Goal: Task Accomplishment & Management: Manage account settings

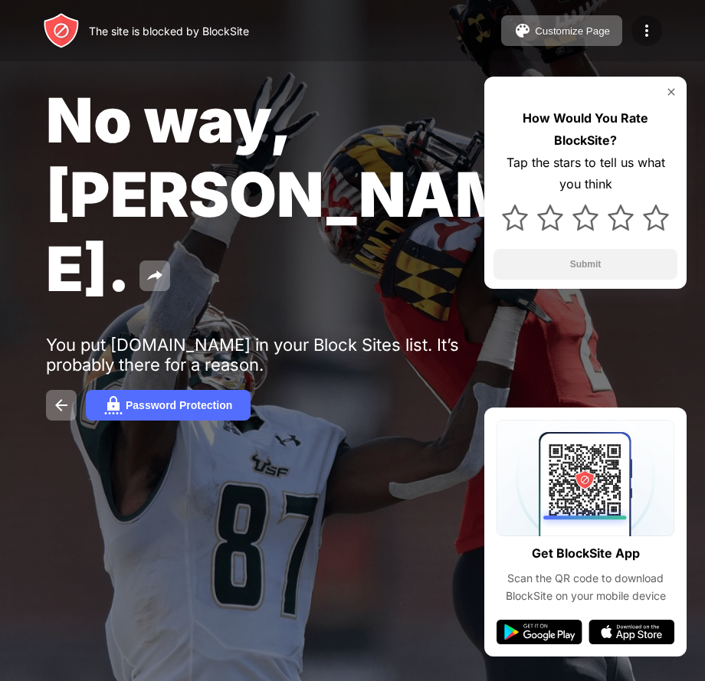
click at [640, 20] on div at bounding box center [646, 30] width 31 height 31
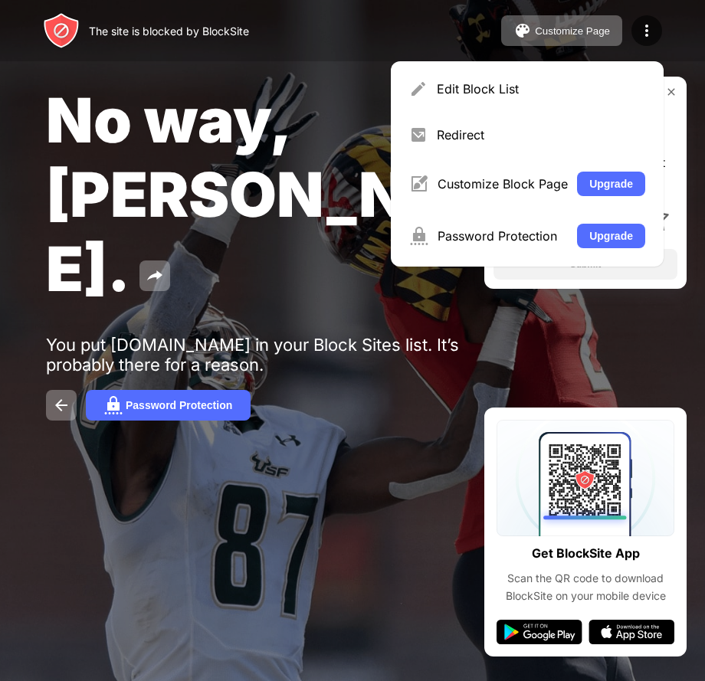
click at [478, 84] on div "Edit Block List" at bounding box center [541, 88] width 208 height 15
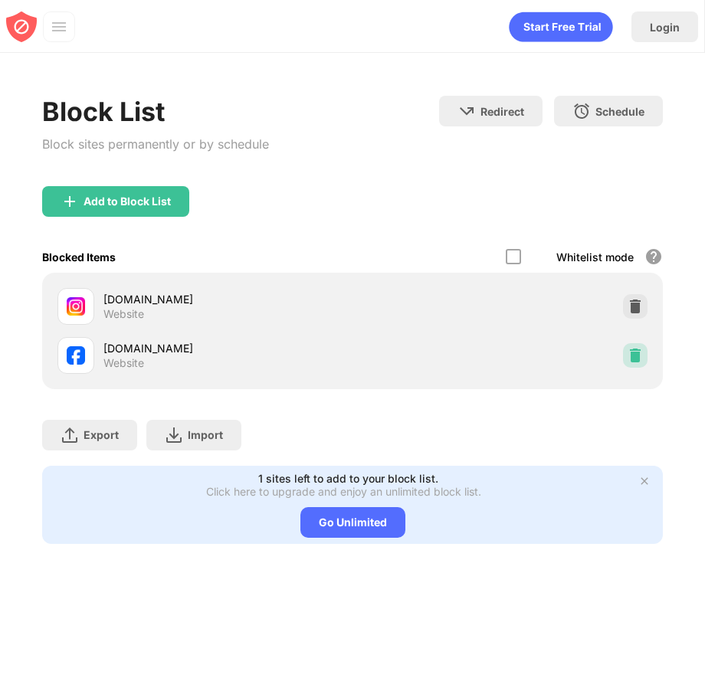
click at [630, 359] on img at bounding box center [634, 355] width 15 height 15
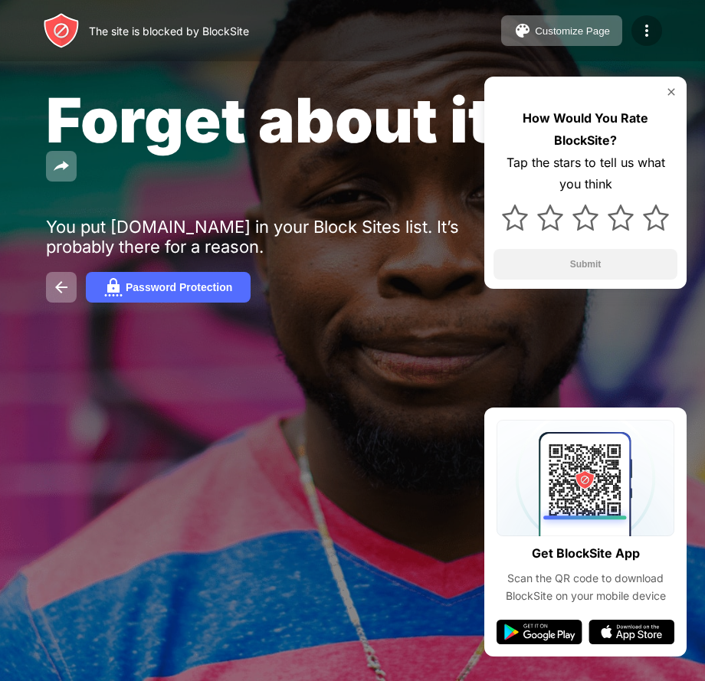
click at [652, 33] on img at bounding box center [646, 30] width 18 height 18
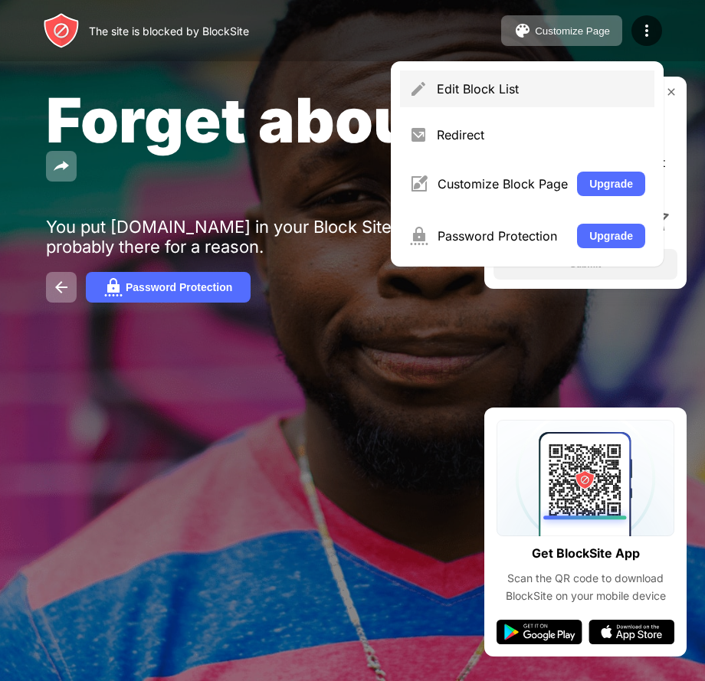
click at [457, 87] on div "Edit Block List" at bounding box center [541, 88] width 208 height 15
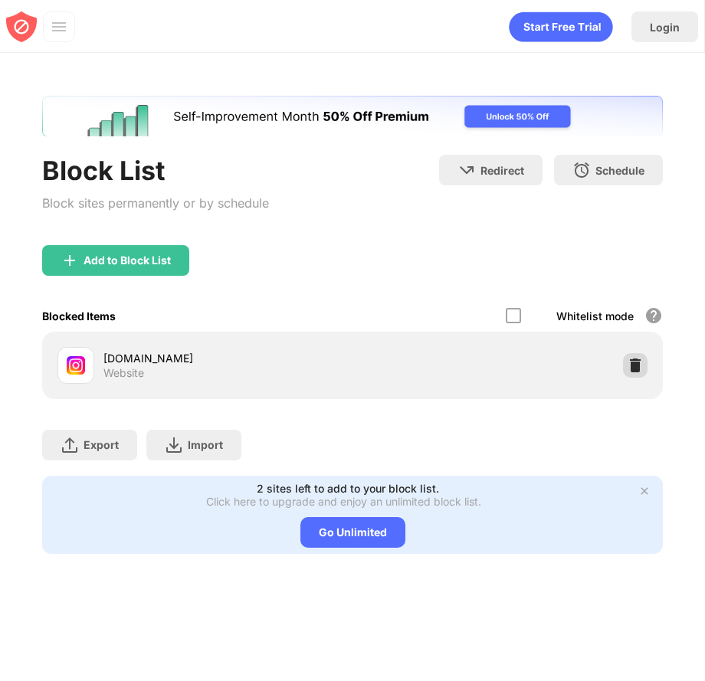
click at [635, 367] on img at bounding box center [634, 365] width 15 height 15
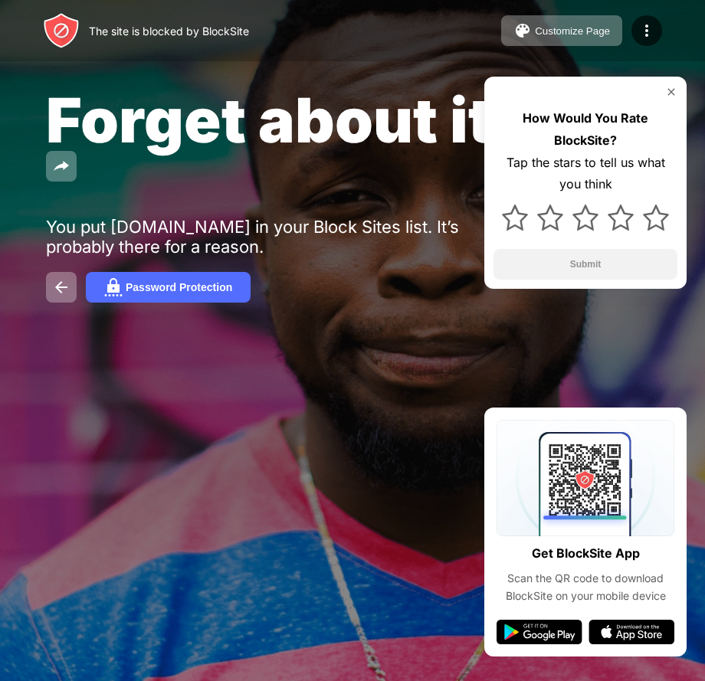
drag, startPoint x: 635, startPoint y: 29, endPoint x: 590, endPoint y: 54, distance: 51.8
click at [635, 29] on div at bounding box center [646, 30] width 31 height 31
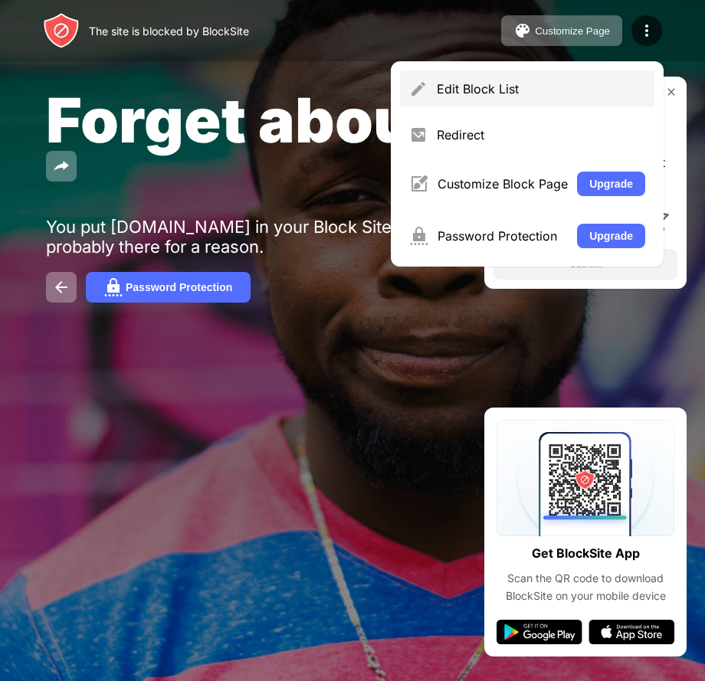
click at [518, 83] on div "Edit Block List" at bounding box center [541, 88] width 208 height 15
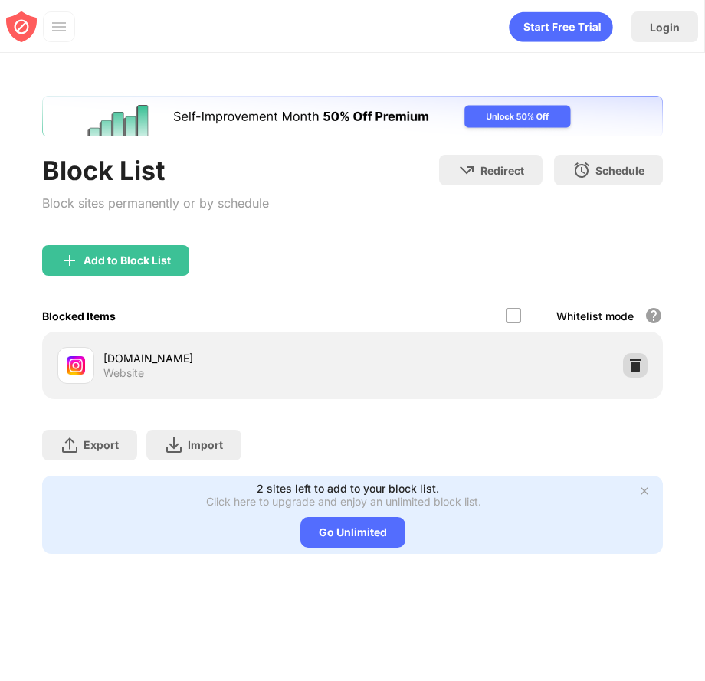
click at [641, 363] on img at bounding box center [634, 365] width 15 height 15
